Goal: Information Seeking & Learning: Find specific fact

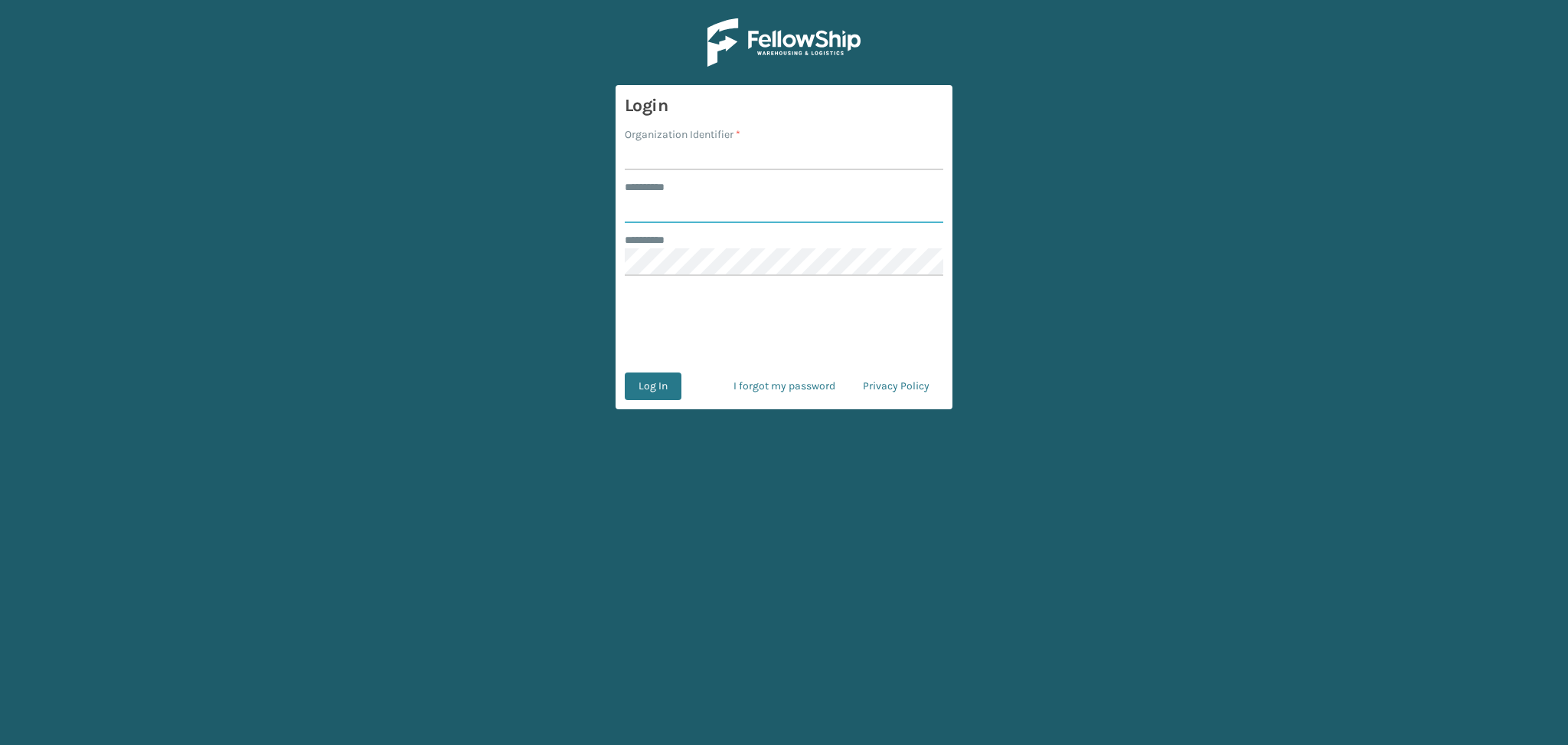
type input "******"
click at [660, 158] on input "Organization Identifier *" at bounding box center [784, 156] width 319 height 27
type input "LifeStyle"
click at [656, 386] on button "Log In" at bounding box center [653, 386] width 56 height 27
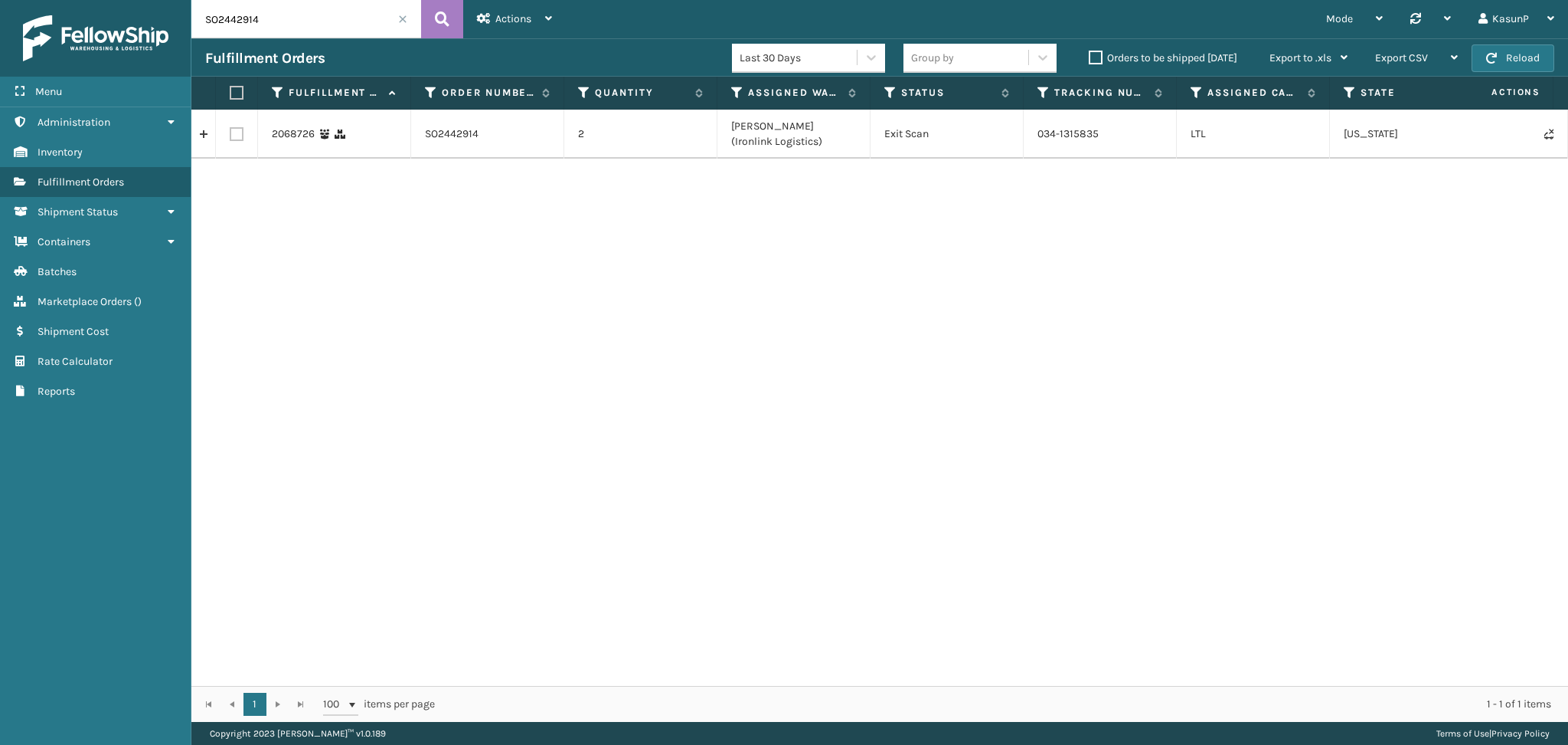
click at [229, 20] on input "SO2442914" at bounding box center [306, 19] width 229 height 38
paste input "3277"
type input "SO2443277"
click at [455, 24] on button at bounding box center [443, 19] width 42 height 38
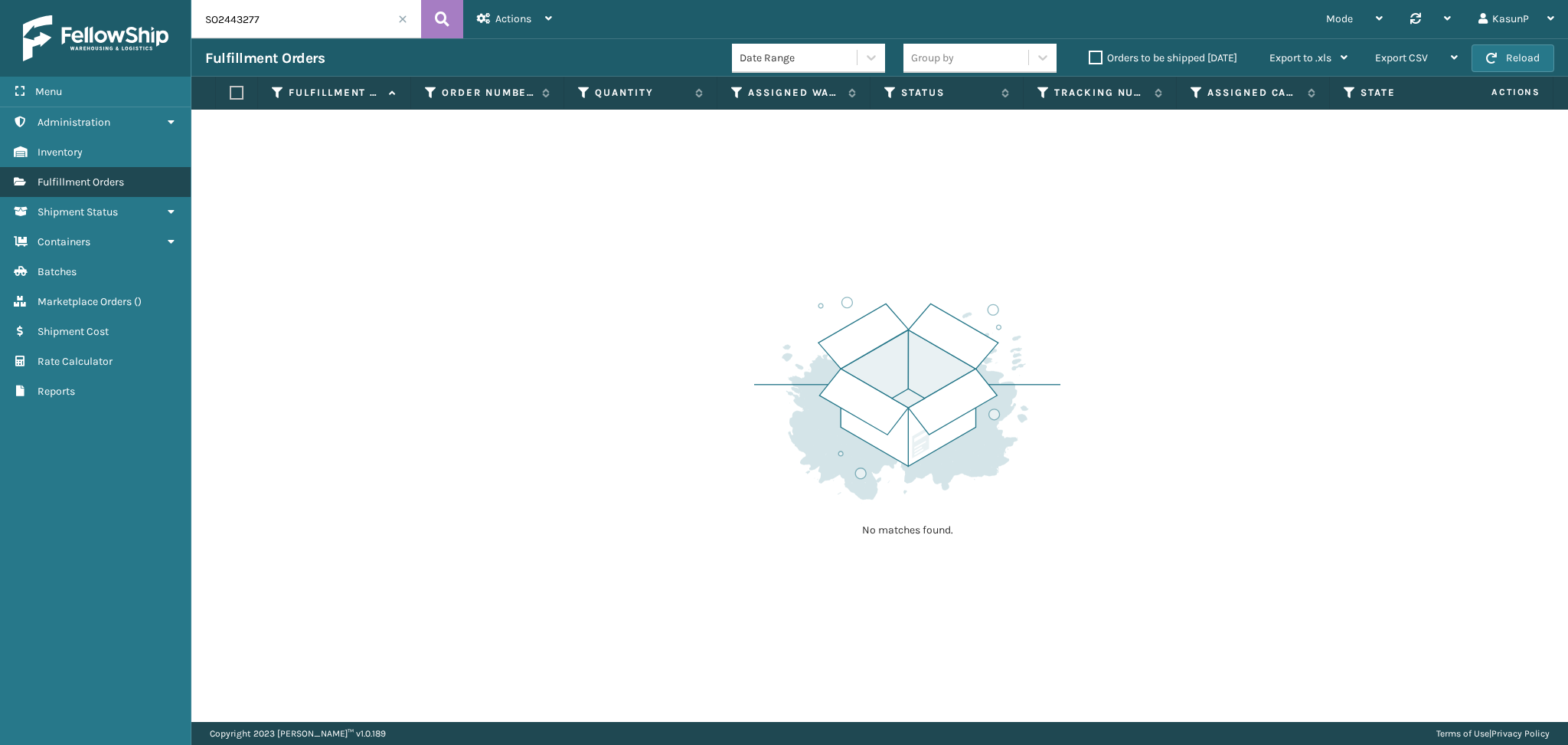
click at [112, 176] on span "Fulfillment Orders" at bounding box center [80, 182] width 87 height 13
click at [270, 20] on input "SO2443277" at bounding box center [306, 19] width 229 height 38
click at [433, 15] on button at bounding box center [443, 19] width 42 height 38
click at [72, 295] on span "Marketplace Orders" at bounding box center [84, 301] width 94 height 13
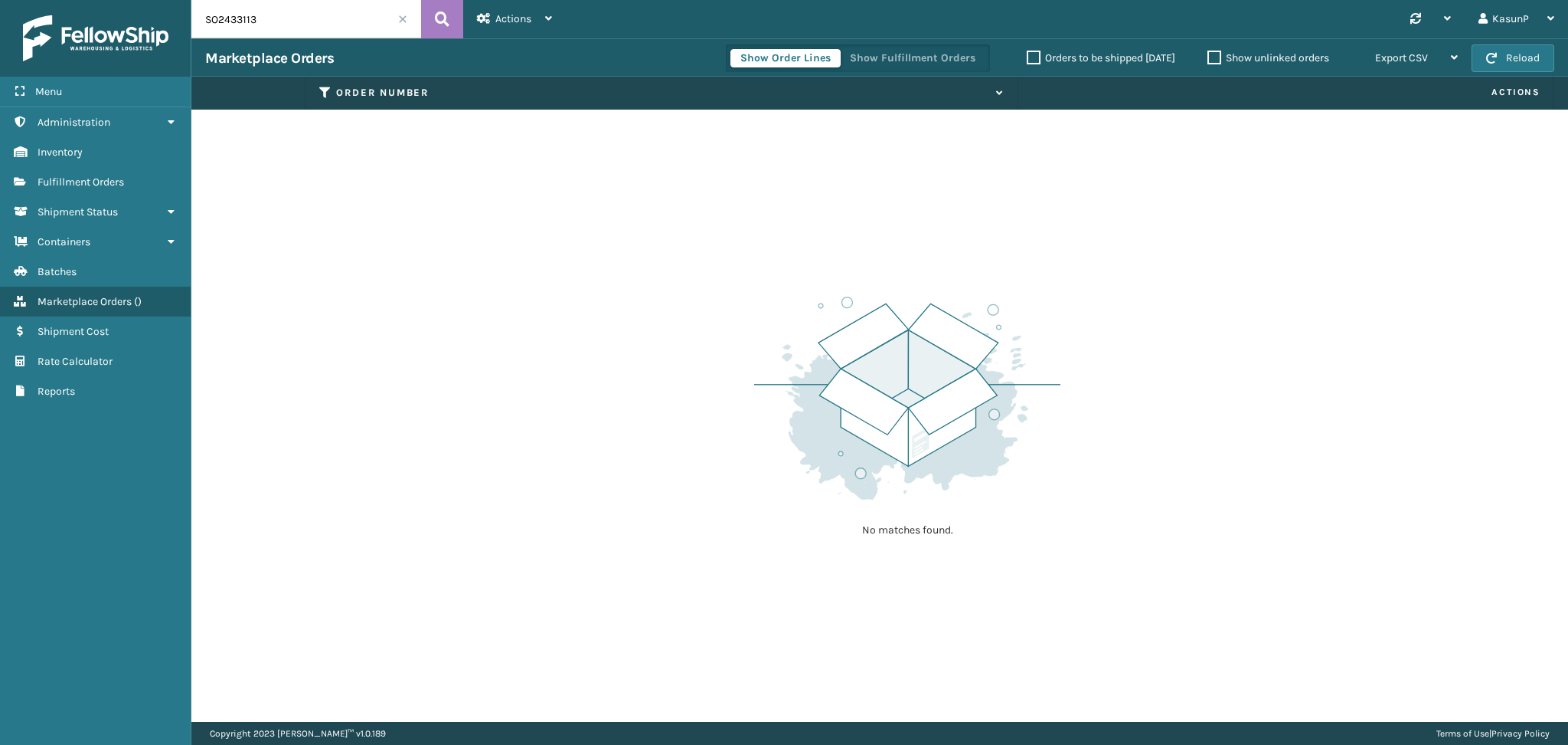
click at [229, 15] on input "SO2433113" at bounding box center [306, 19] width 229 height 38
paste input "43277"
type input "SO2443277"
click at [439, 11] on icon at bounding box center [443, 18] width 15 height 23
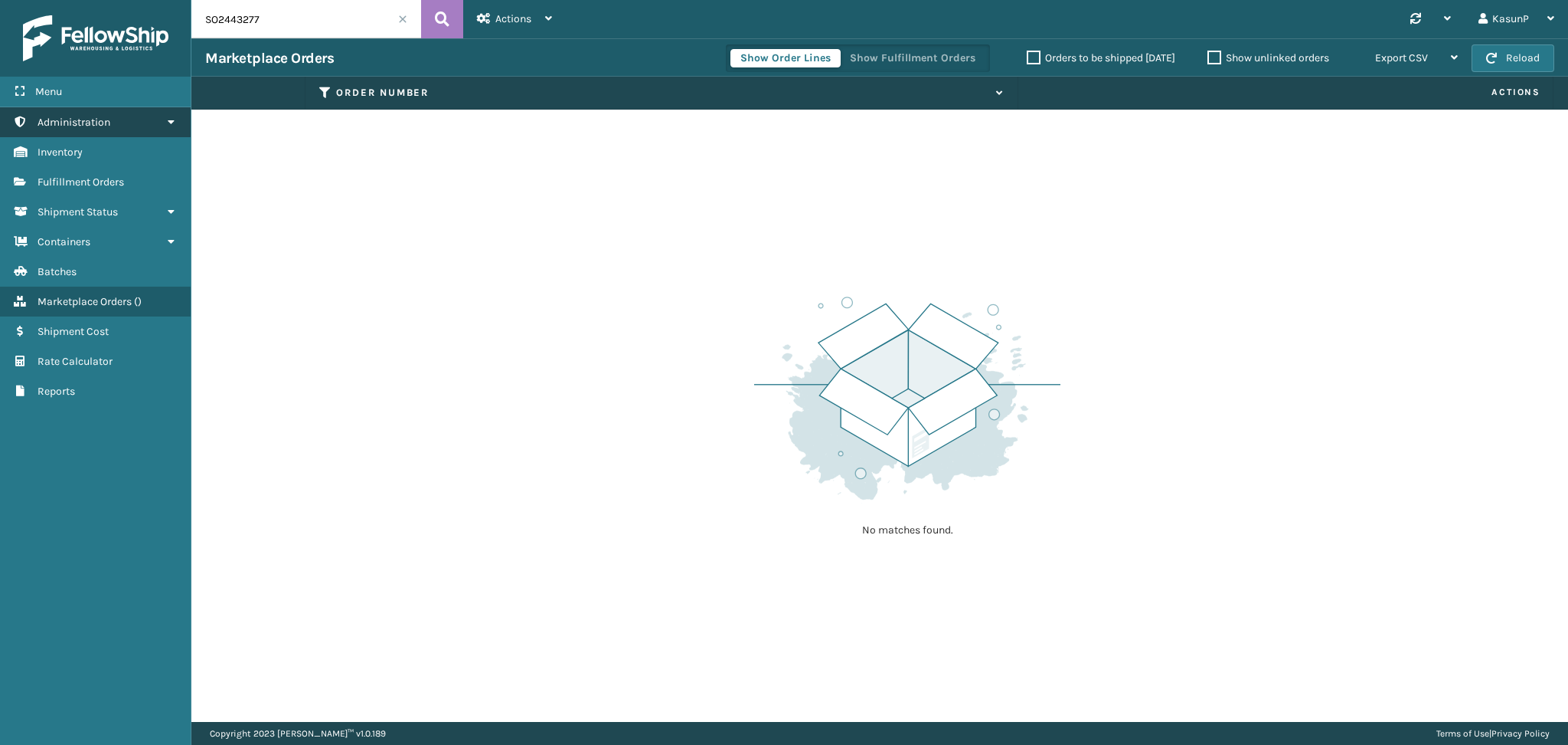
click at [160, 120] on link "Administration" at bounding box center [95, 122] width 190 height 30
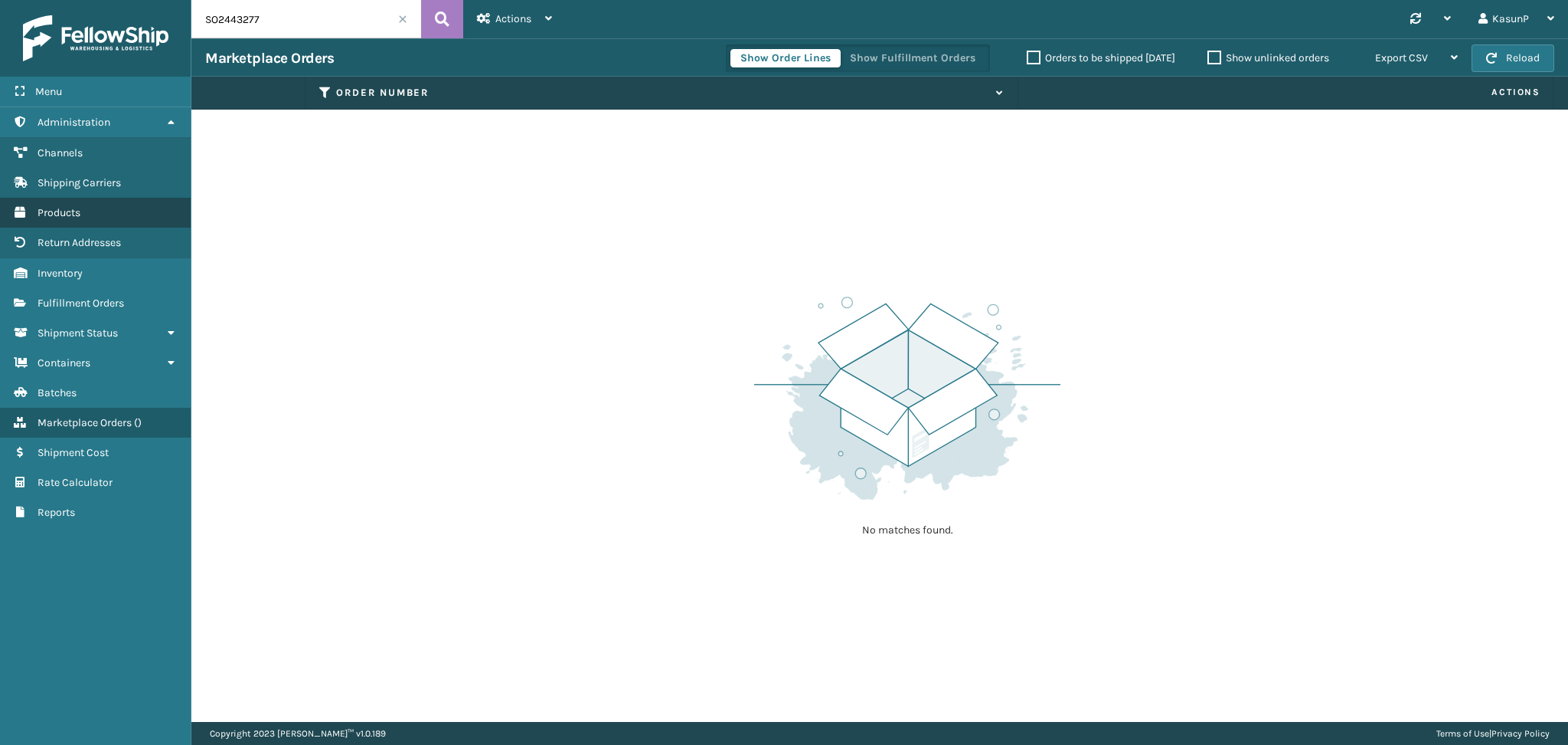
click at [79, 206] on span "Products" at bounding box center [58, 212] width 43 height 13
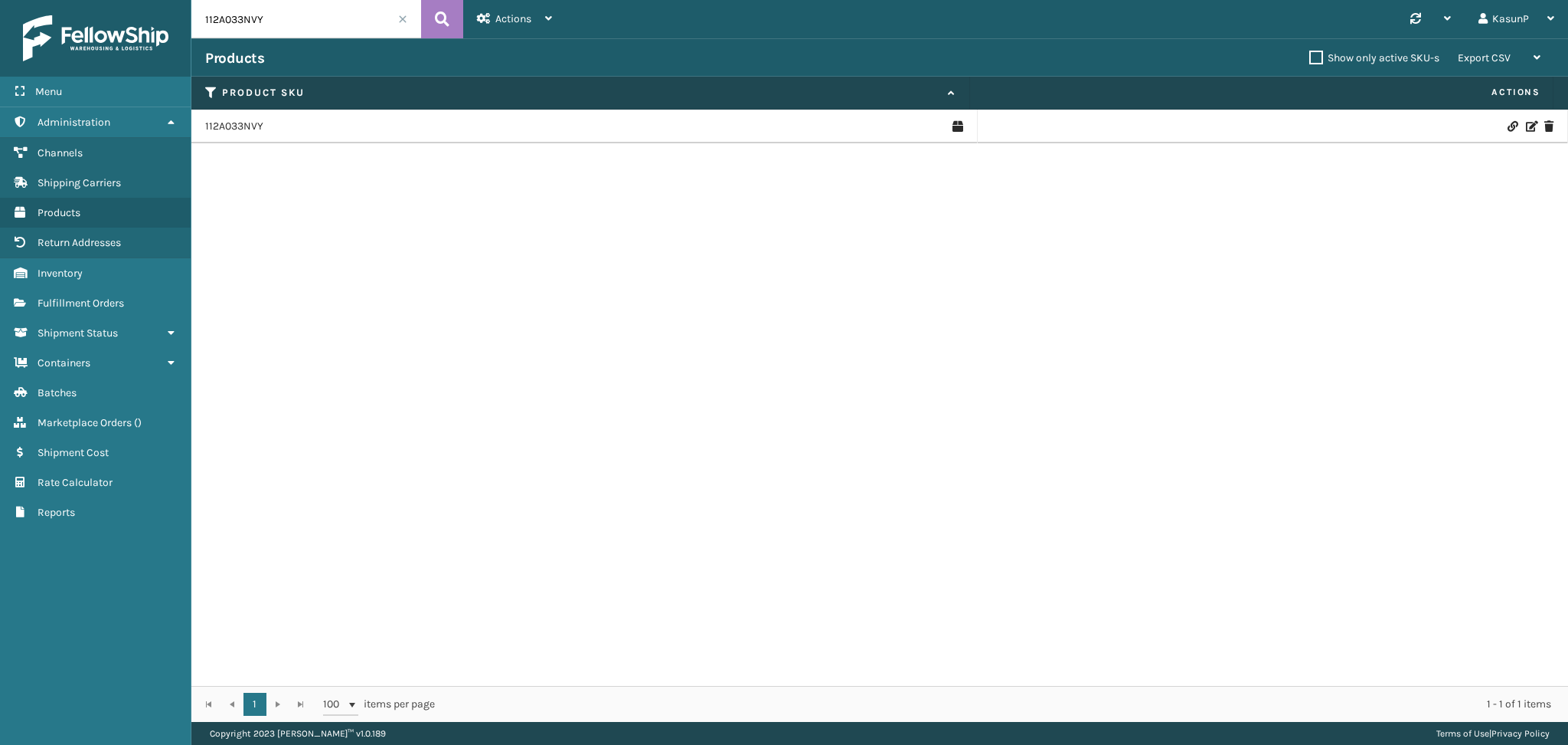
click at [226, 29] on input "112A033NVY" at bounding box center [306, 19] width 229 height 38
paste input "39A036CML-SET"
type input "139A036CML-SET"
click at [441, 24] on icon at bounding box center [443, 18] width 15 height 23
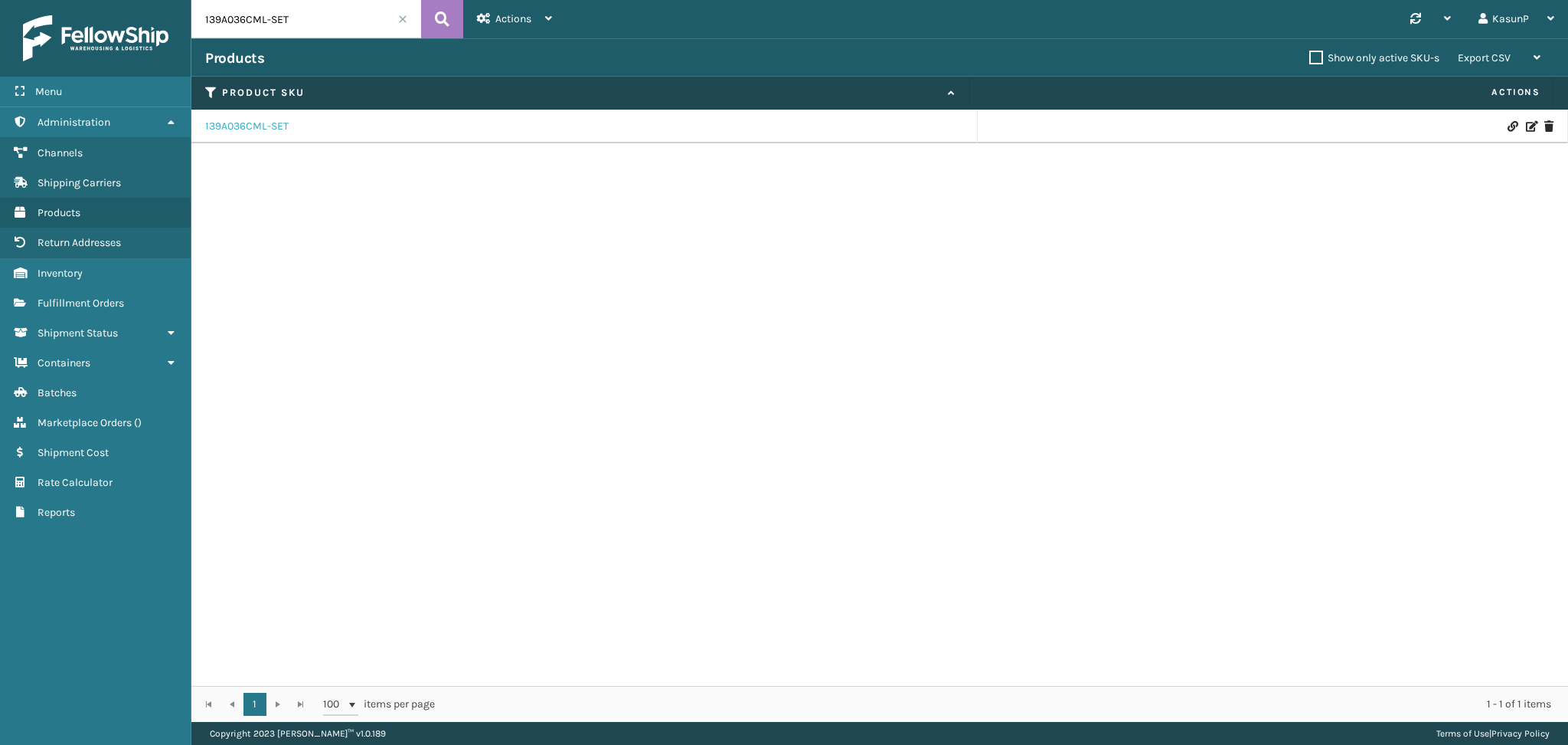
click at [249, 129] on link "139A036CML-SET" at bounding box center [247, 126] width 84 height 15
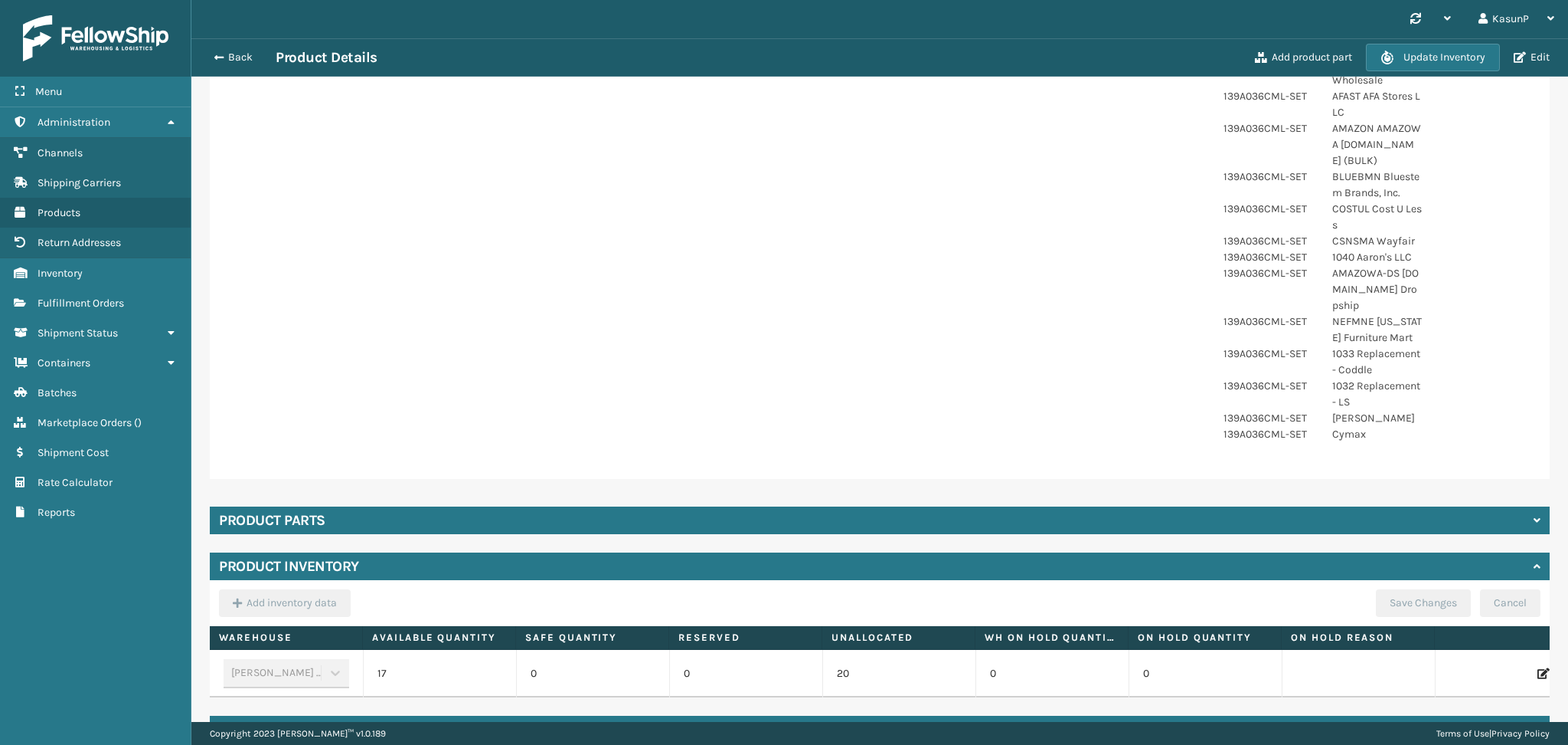
scroll to position [960, 0]
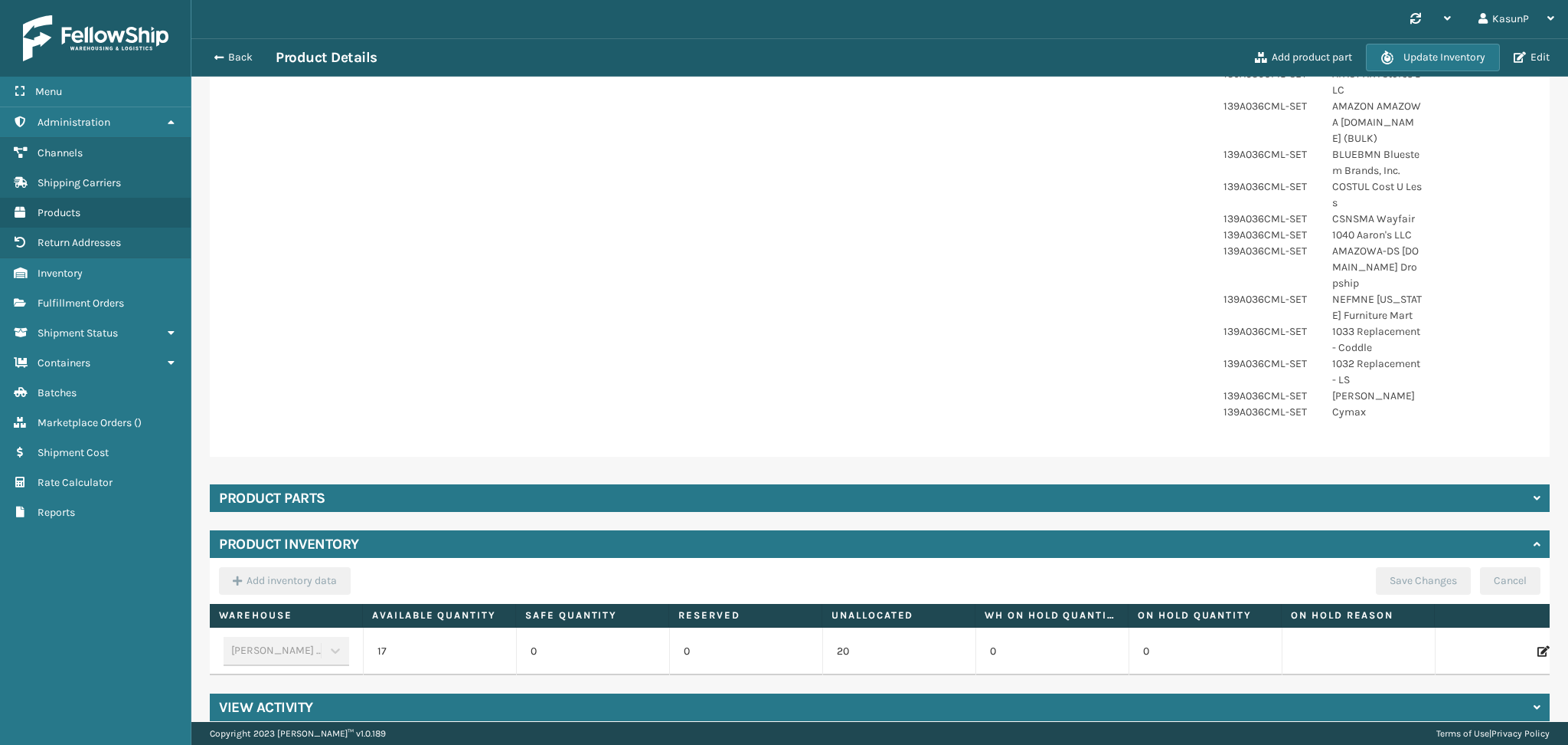
click at [1516, 693] on div "View Activity" at bounding box center [880, 707] width 1340 height 27
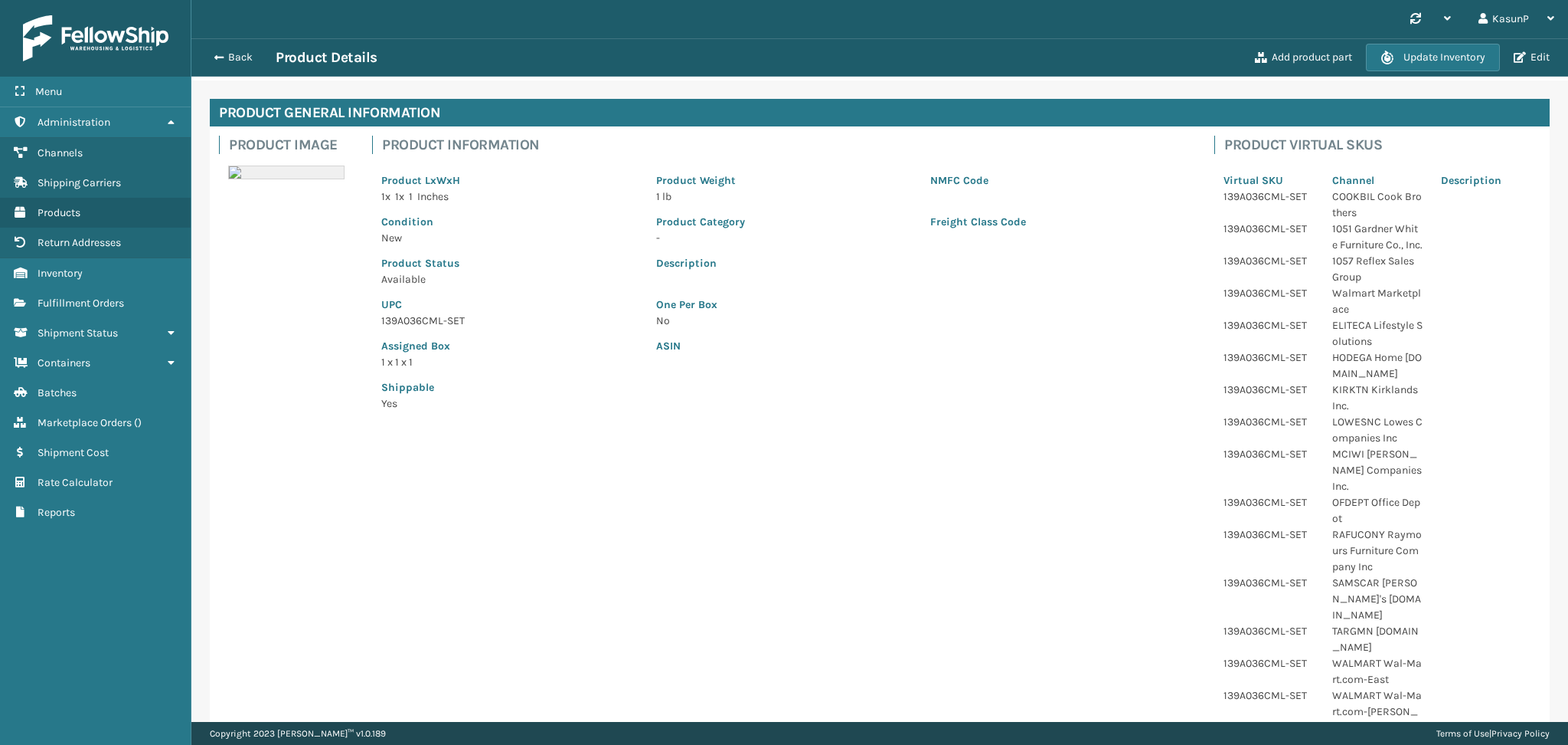
scroll to position [26, 0]
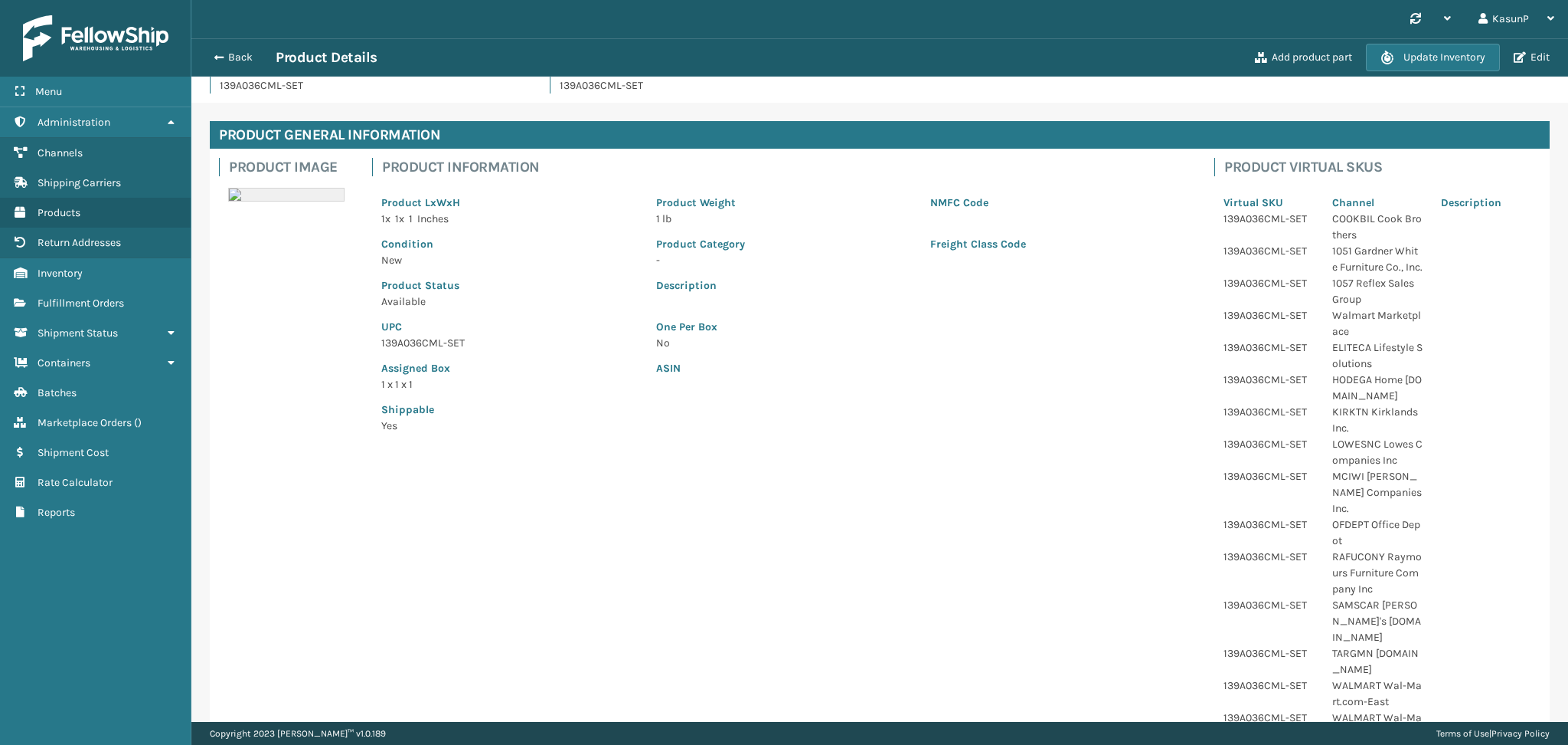
click at [1091, 205] on p "NMFC Code" at bounding box center [1059, 203] width 257 height 16
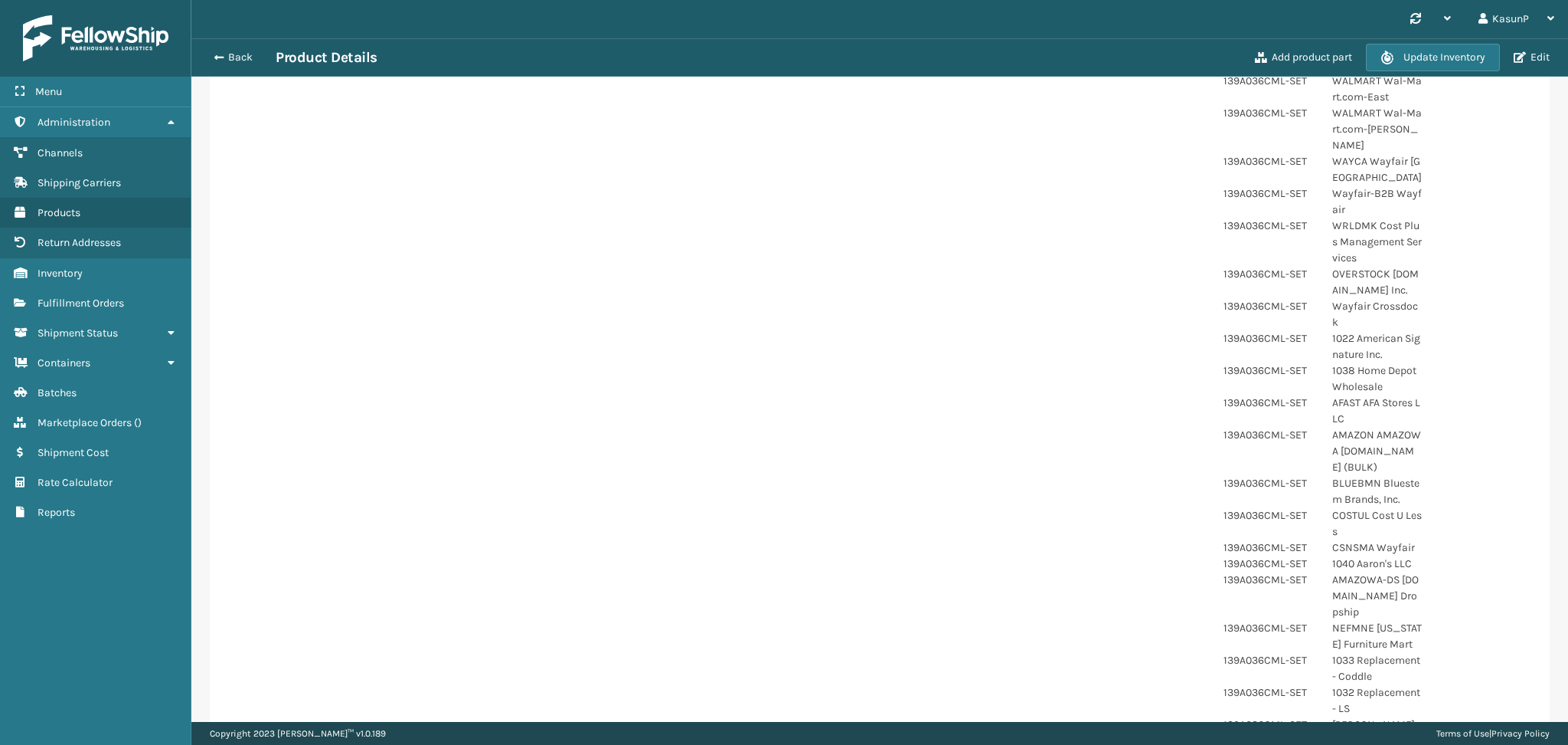
scroll to position [0, 0]
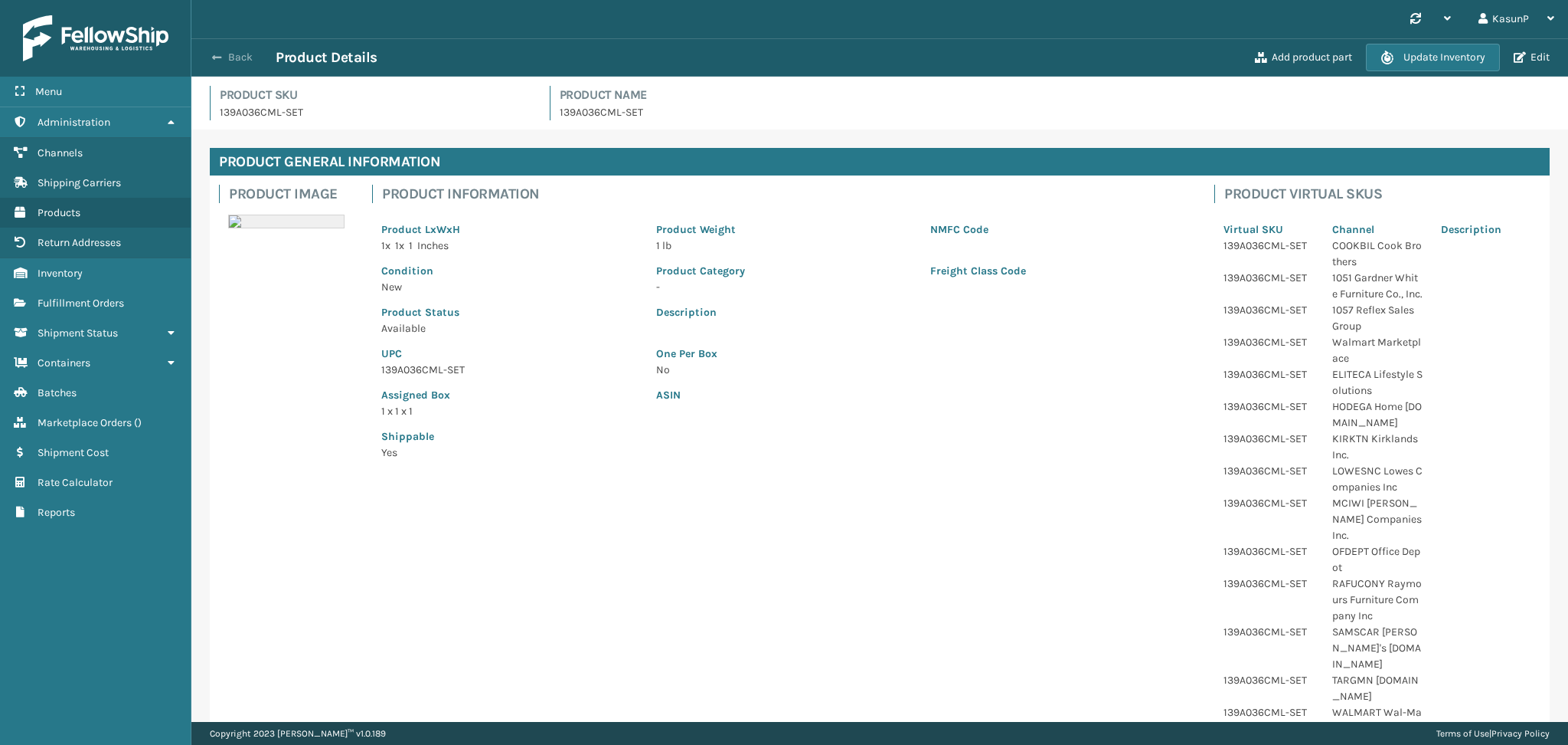
click at [214, 56] on span "button" at bounding box center [217, 57] width 9 height 11
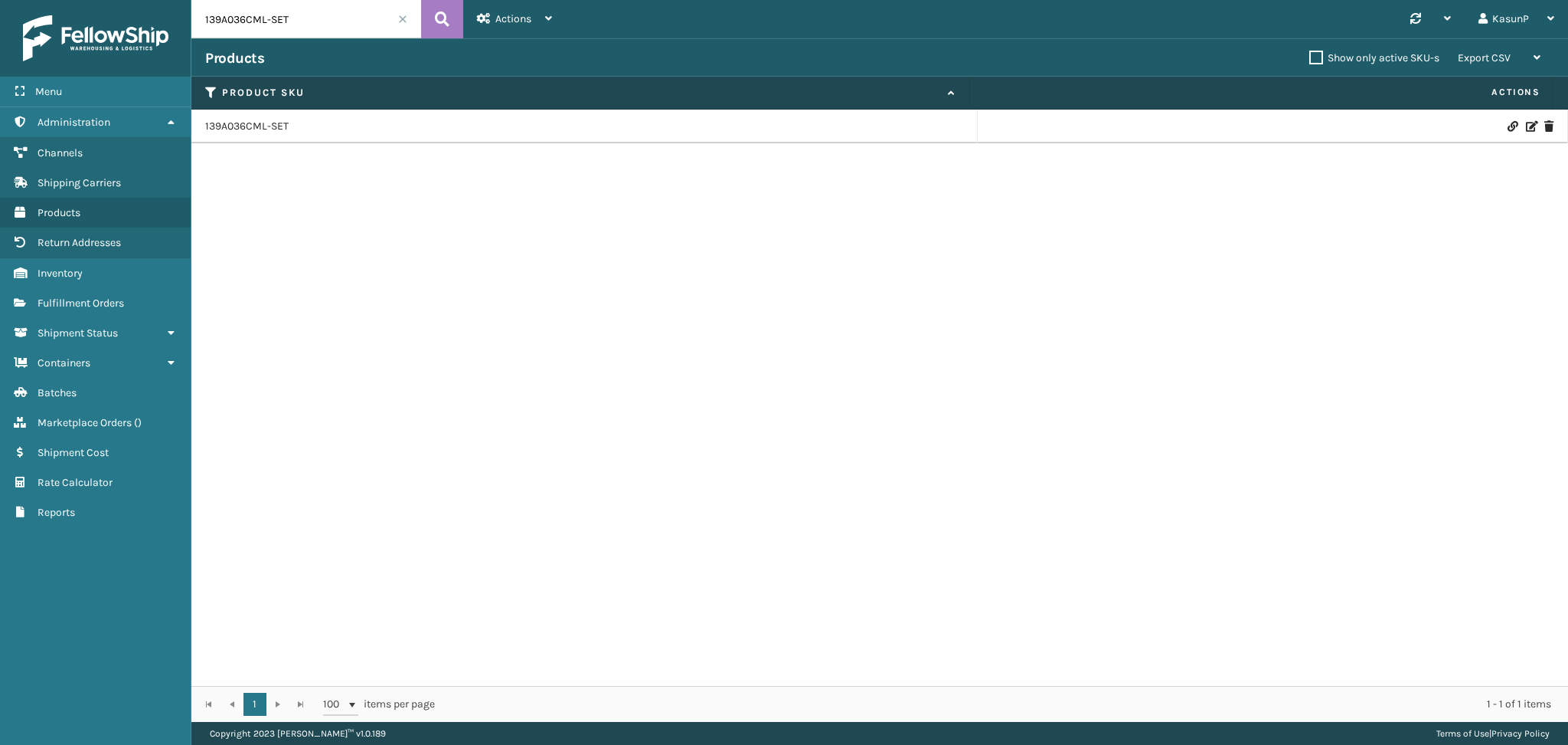
drag, startPoint x: 304, startPoint y: 22, endPoint x: 197, endPoint y: 26, distance: 107.1
click at [197, 26] on input "139A036CML-SET" at bounding box center [306, 19] width 229 height 38
paste input "BOX1"
click at [432, 26] on button at bounding box center [443, 19] width 42 height 38
click at [308, 25] on input "139A036CML-BOX1" at bounding box center [306, 19] width 229 height 38
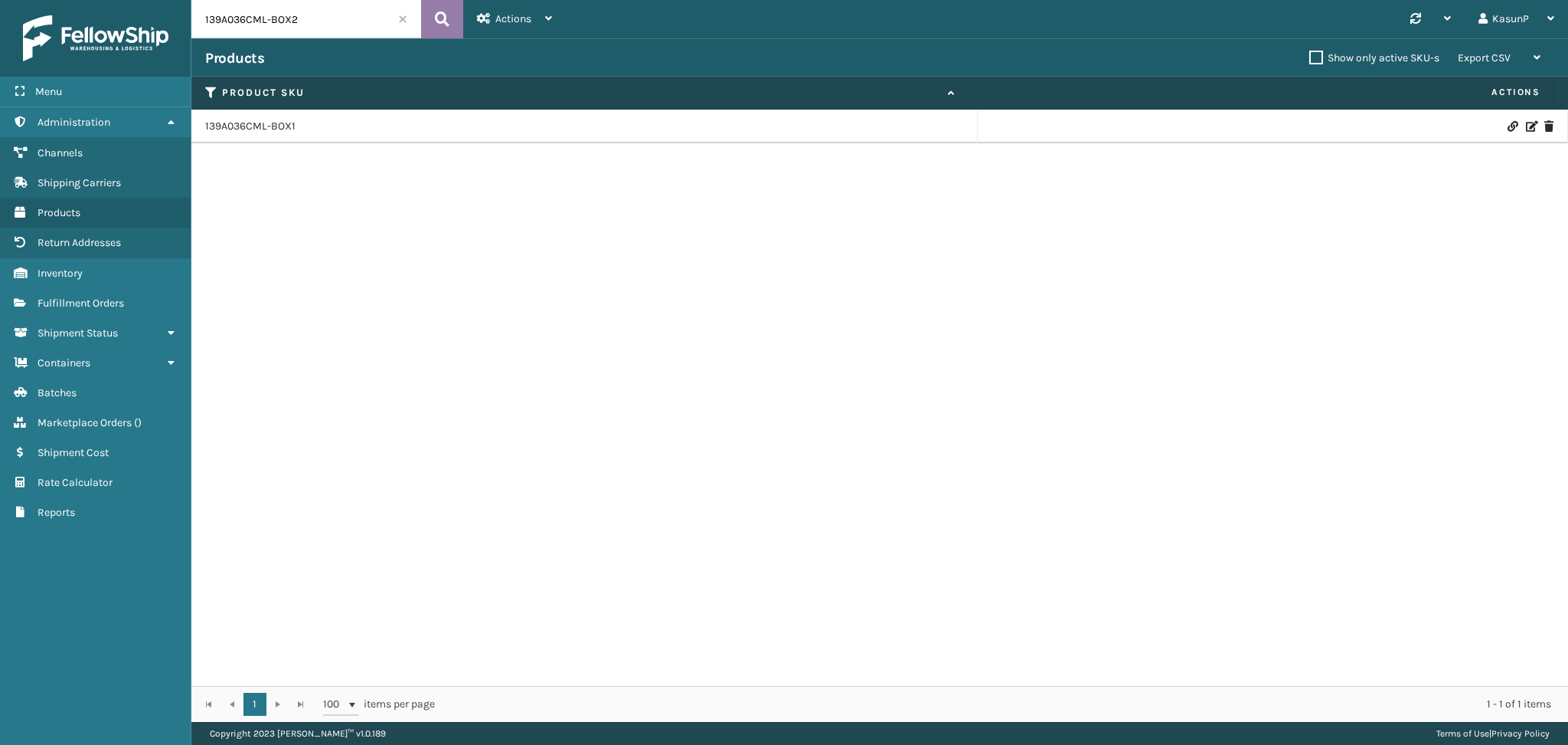
type input "139A036CML-BOX2"
click at [450, 26] on button at bounding box center [443, 19] width 42 height 38
click at [268, 130] on link "139A036CML-BOX2" at bounding box center [251, 126] width 93 height 15
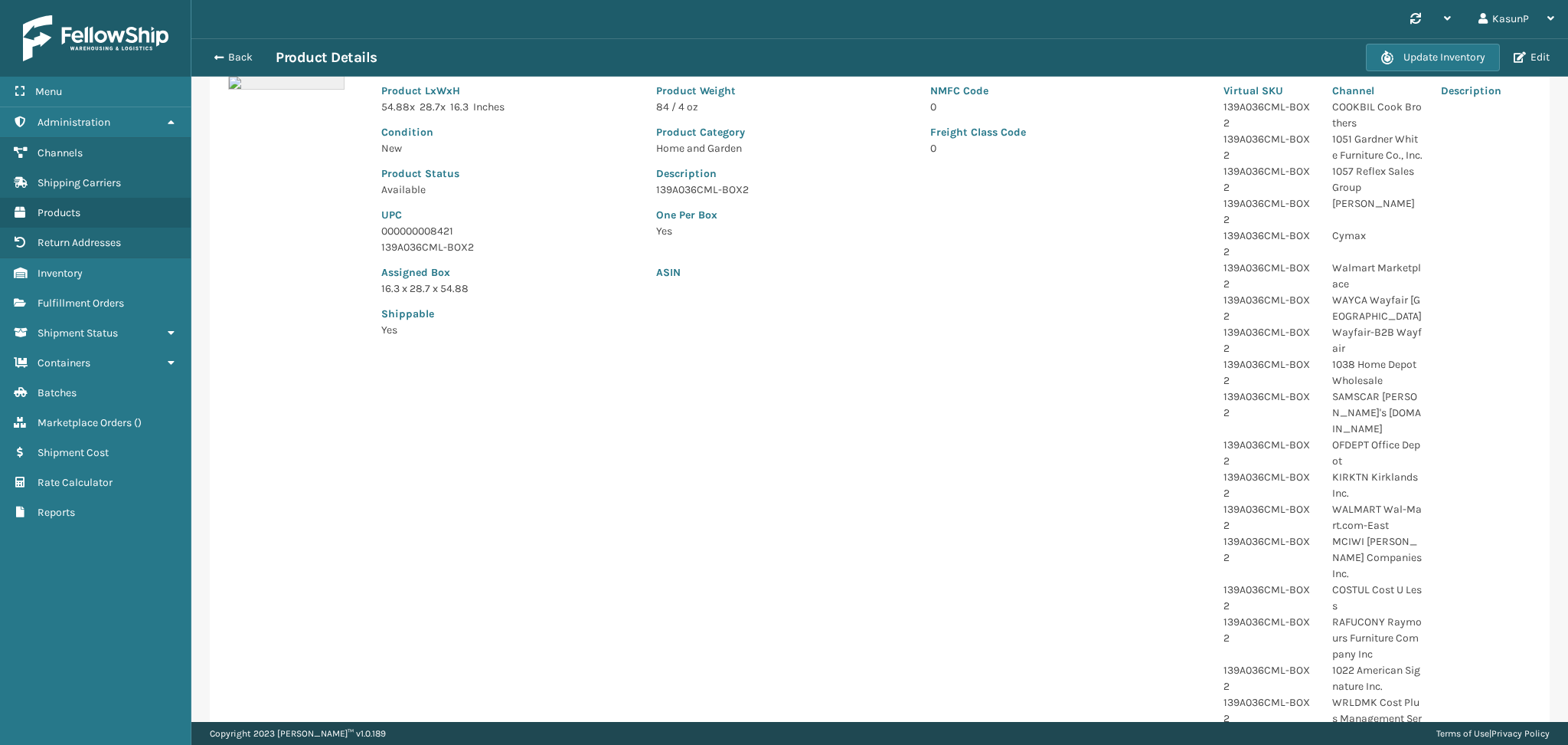
scroll to position [537, 0]
